Goal: Task Accomplishment & Management: Complete application form

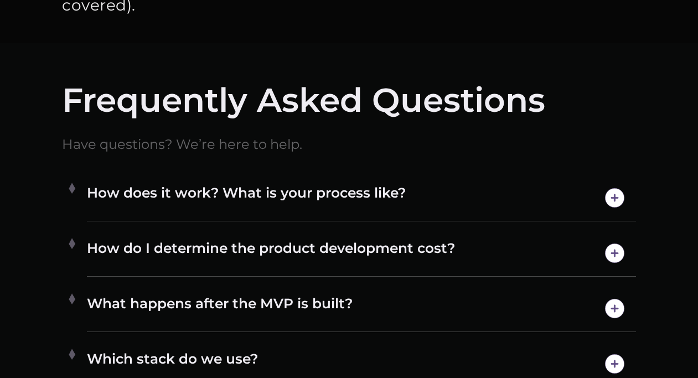
scroll to position [5323, 0]
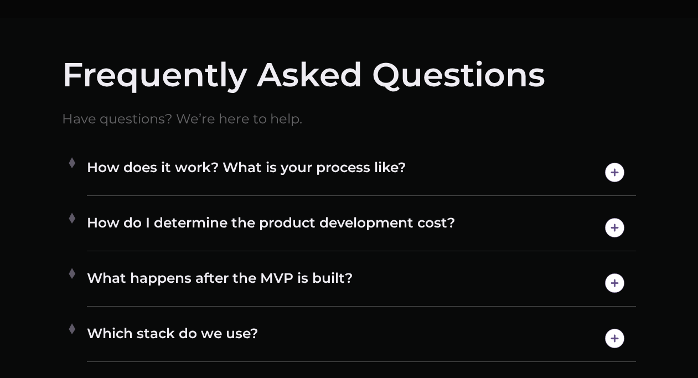
click at [330, 167] on h4 "How does it work? What is your process like?" at bounding box center [361, 172] width 549 height 28
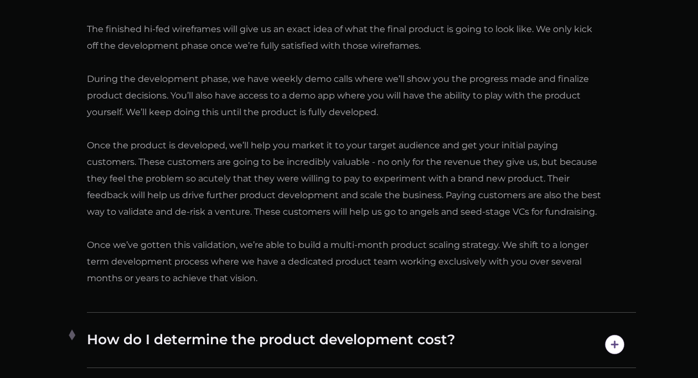
scroll to position [5923, 0]
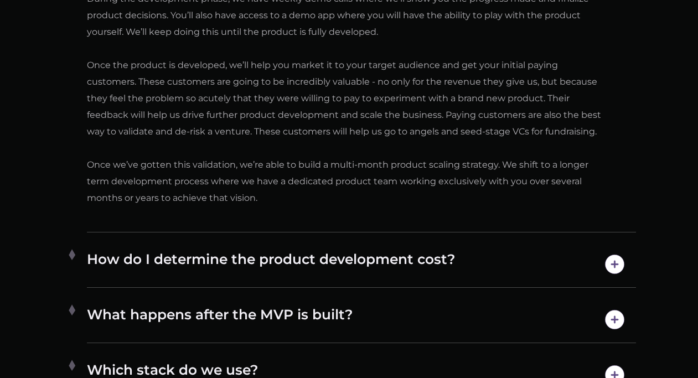
click at [336, 250] on h4 "How do I determine the product development cost?" at bounding box center [361, 264] width 549 height 28
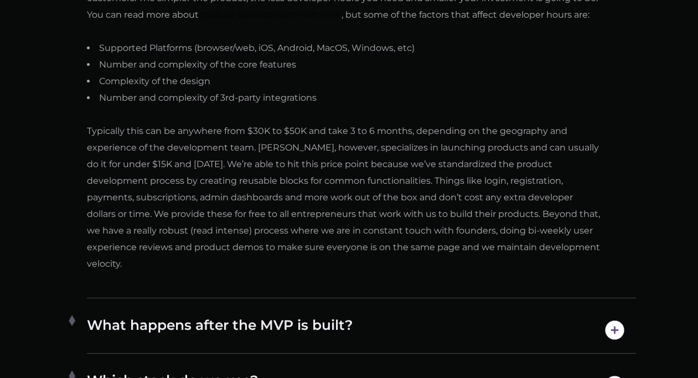
scroll to position [5674, 0]
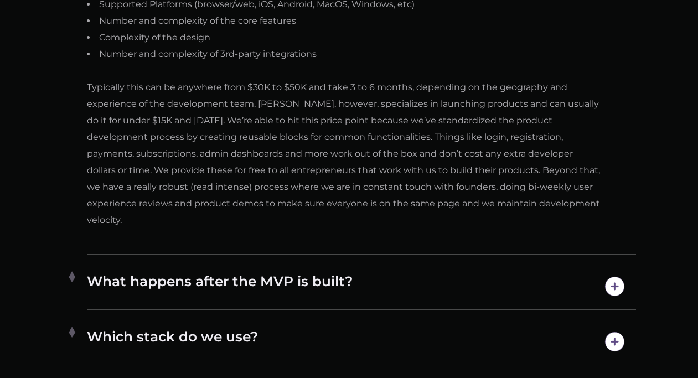
click at [443, 272] on h4 "What happens after the MVP is built?" at bounding box center [361, 286] width 549 height 28
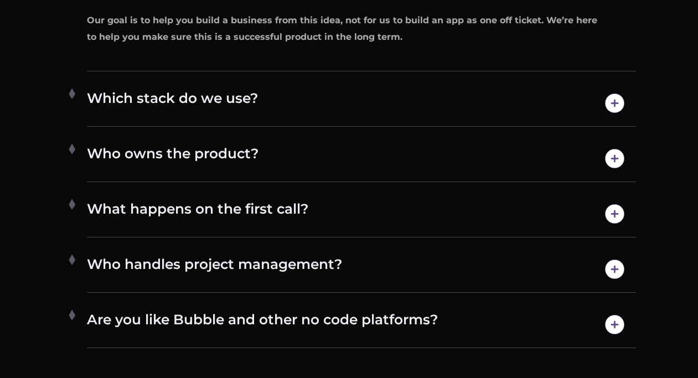
scroll to position [5778, 0]
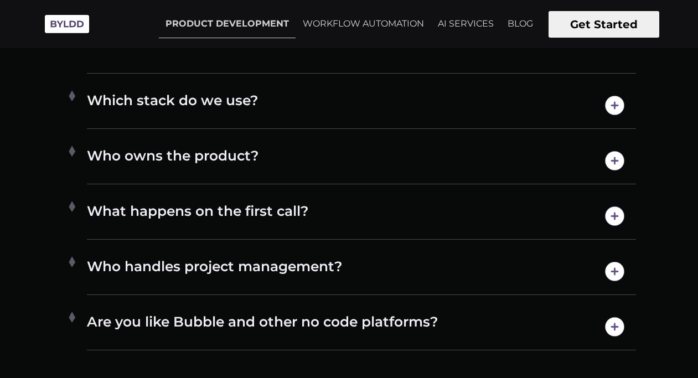
click at [612, 147] on img at bounding box center [614, 161] width 28 height 28
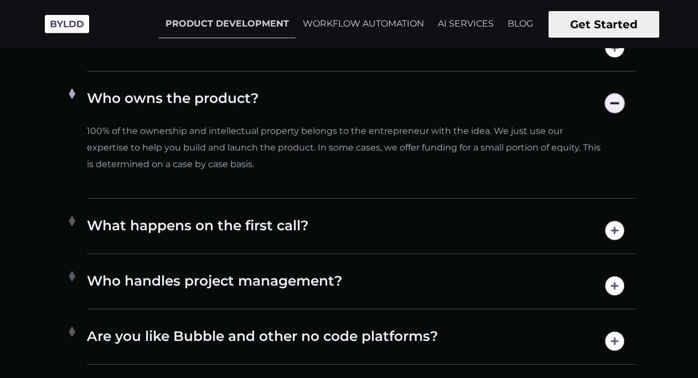
scroll to position [5665, 0]
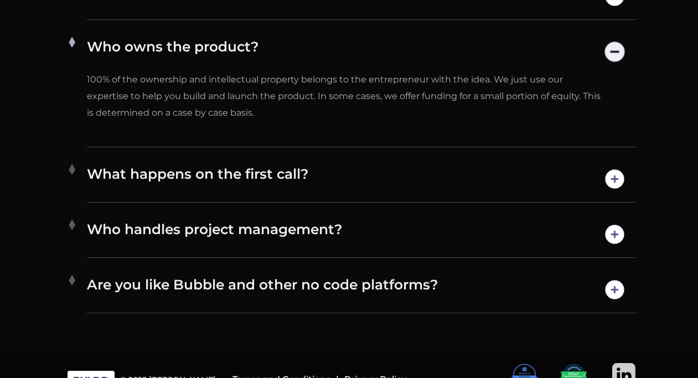
click at [427, 275] on h4 "Are you like Bubble and other no code platforms?" at bounding box center [361, 289] width 549 height 28
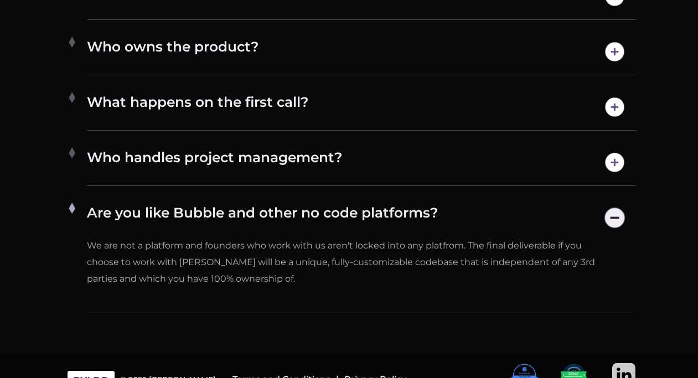
click at [427, 158] on div "Who handles project management? We provide end-to-end product development servi…" at bounding box center [361, 162] width 549 height 46
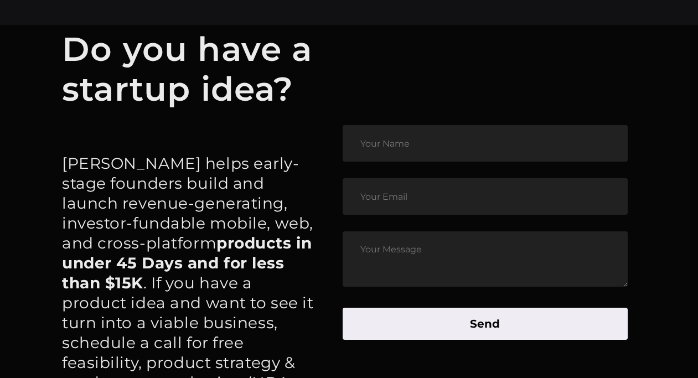
scroll to position [4901, 0]
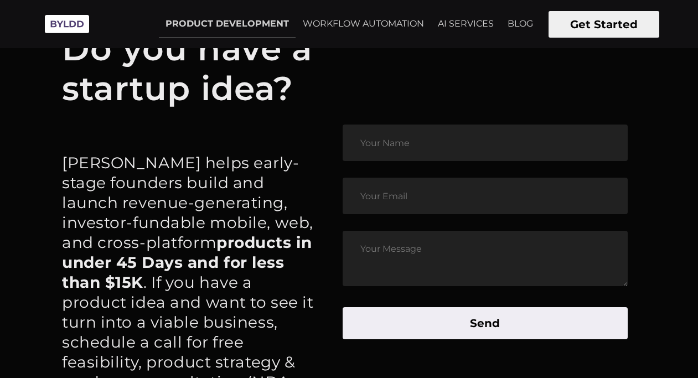
click at [421, 128] on input "text" at bounding box center [484, 142] width 285 height 37
type input "[PERSON_NAME]"
type input "[EMAIL_ADDRESS][DOMAIN_NAME]"
click at [395, 231] on textarea at bounding box center [484, 258] width 285 height 55
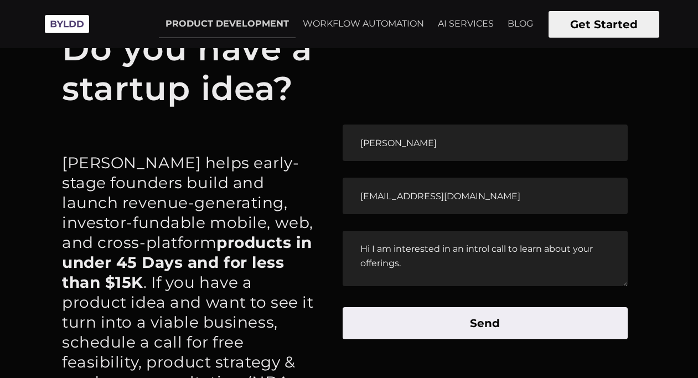
click at [490, 232] on textarea "Hi I am interested in an introl call to learn about your offerings." at bounding box center [484, 258] width 285 height 55
click at [470, 245] on textarea "Hi I am interested in an intro call to learn about your offerings." at bounding box center [484, 258] width 285 height 55
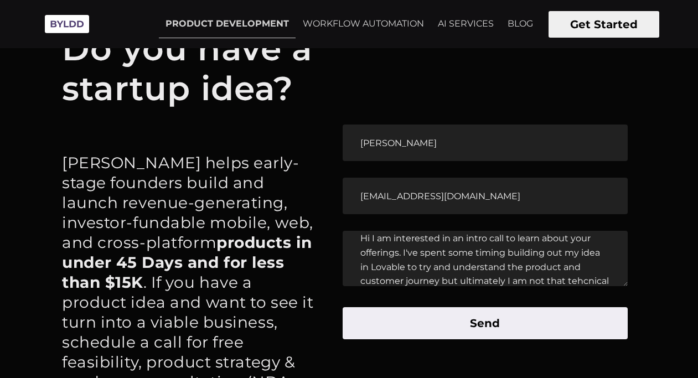
scroll to position [25, 0]
click at [388, 262] on textarea "Hi I am interested in an intro call to learn about your offerings. I've spent s…" at bounding box center [484, 258] width 285 height 55
click at [443, 261] on textarea "Hi I am interested in an intro call to learn about your offerings. I've spent s…" at bounding box center [484, 258] width 285 height 55
type textarea "Hi I am interested in an intro call to learn about your offerings. I've spent s…"
click at [460, 313] on button "Send" at bounding box center [484, 323] width 285 height 32
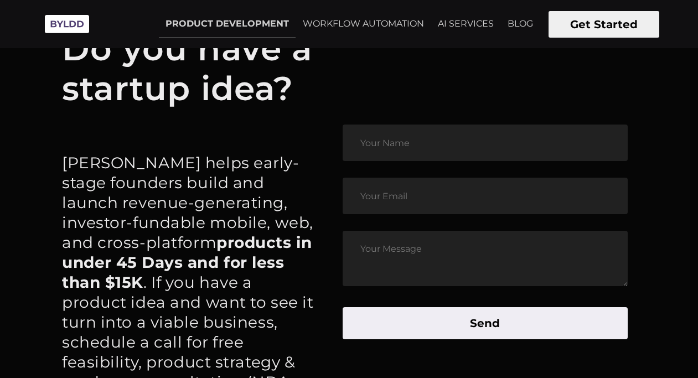
scroll to position [0, 0]
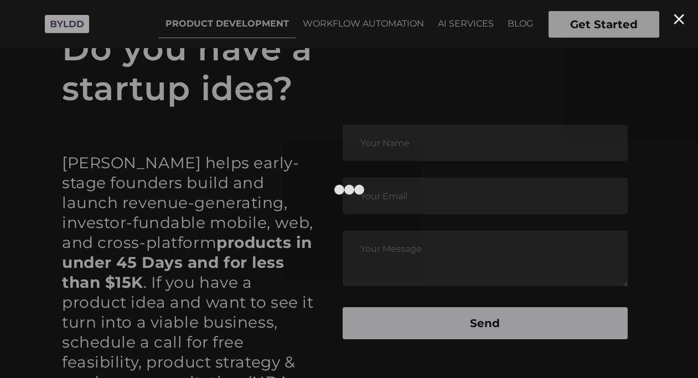
click at [630, 169] on div at bounding box center [349, 189] width 698 height 378
